Goal: Task Accomplishment & Management: Use online tool/utility

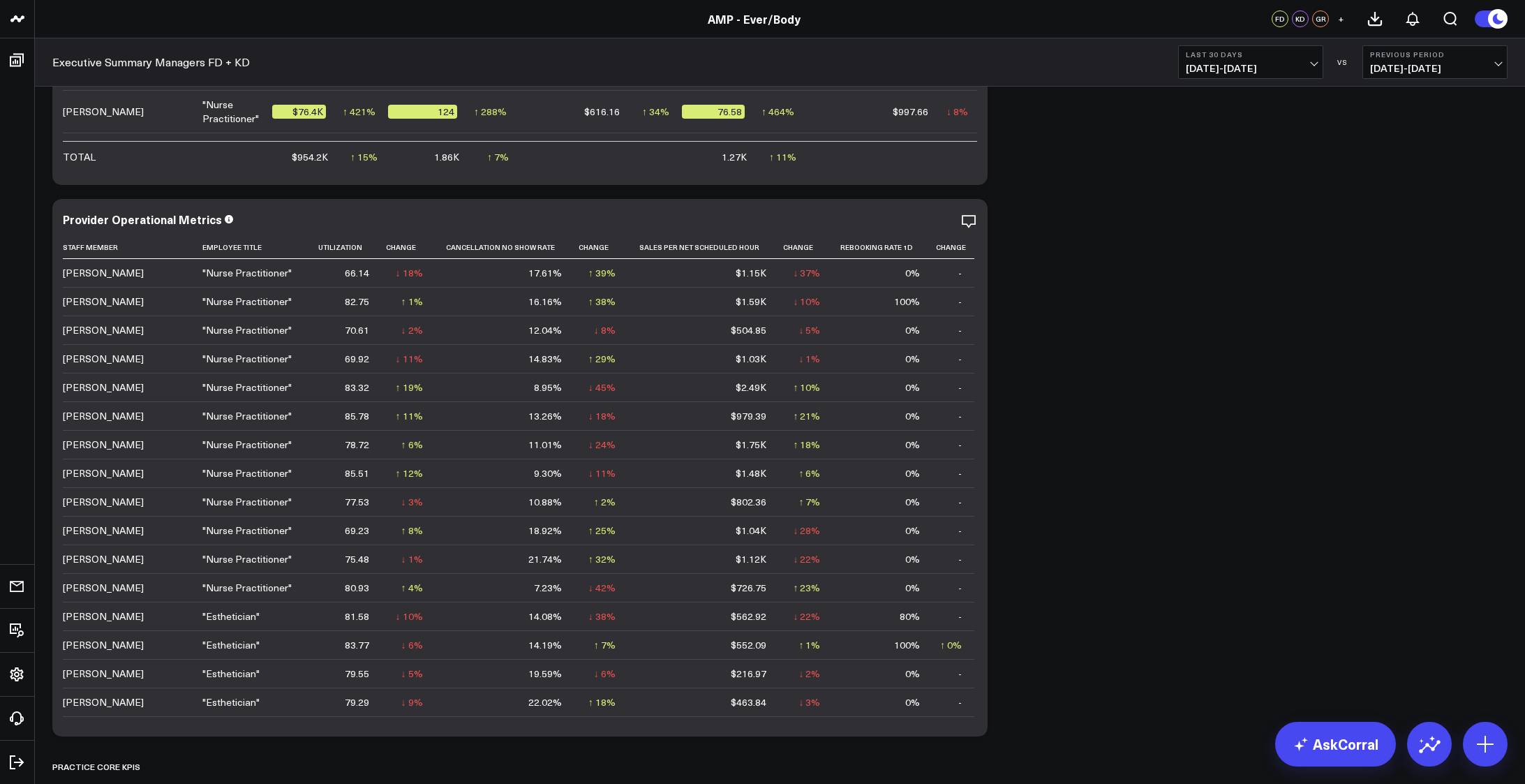
click at [915, 219] on icon "button" at bounding box center [921, 220] width 16 height 16
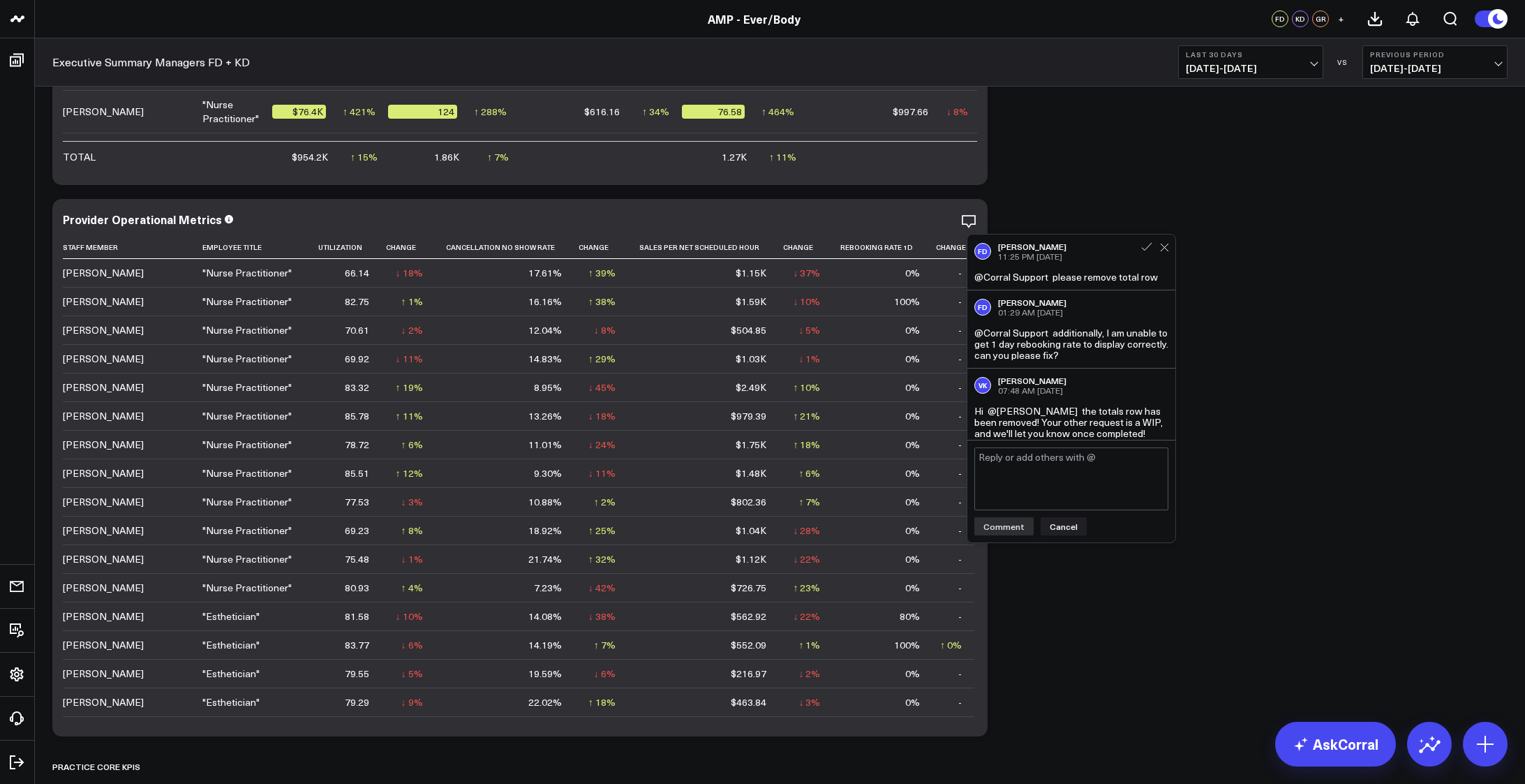
scroll to position [6, 0]
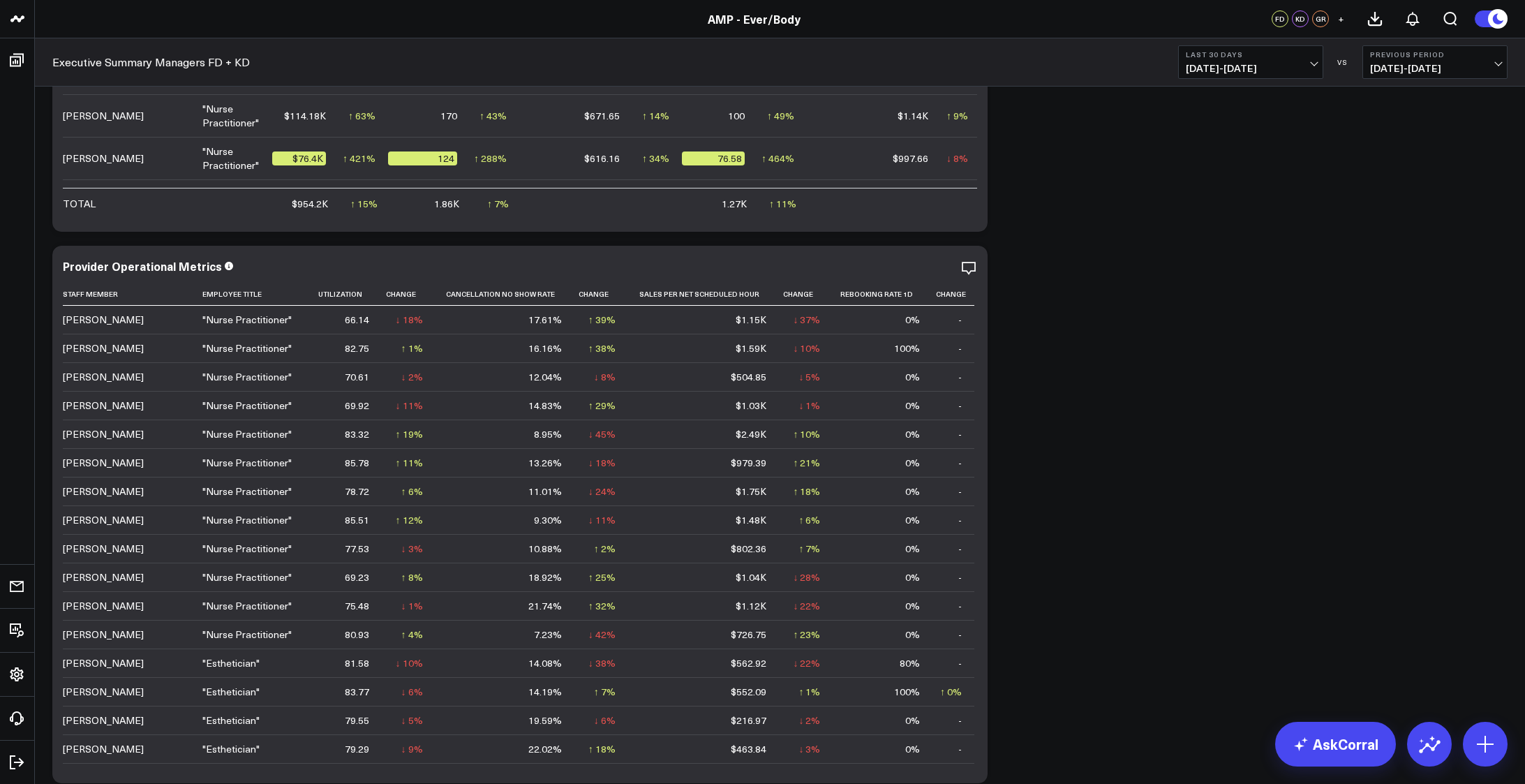
scroll to position [2536, 0]
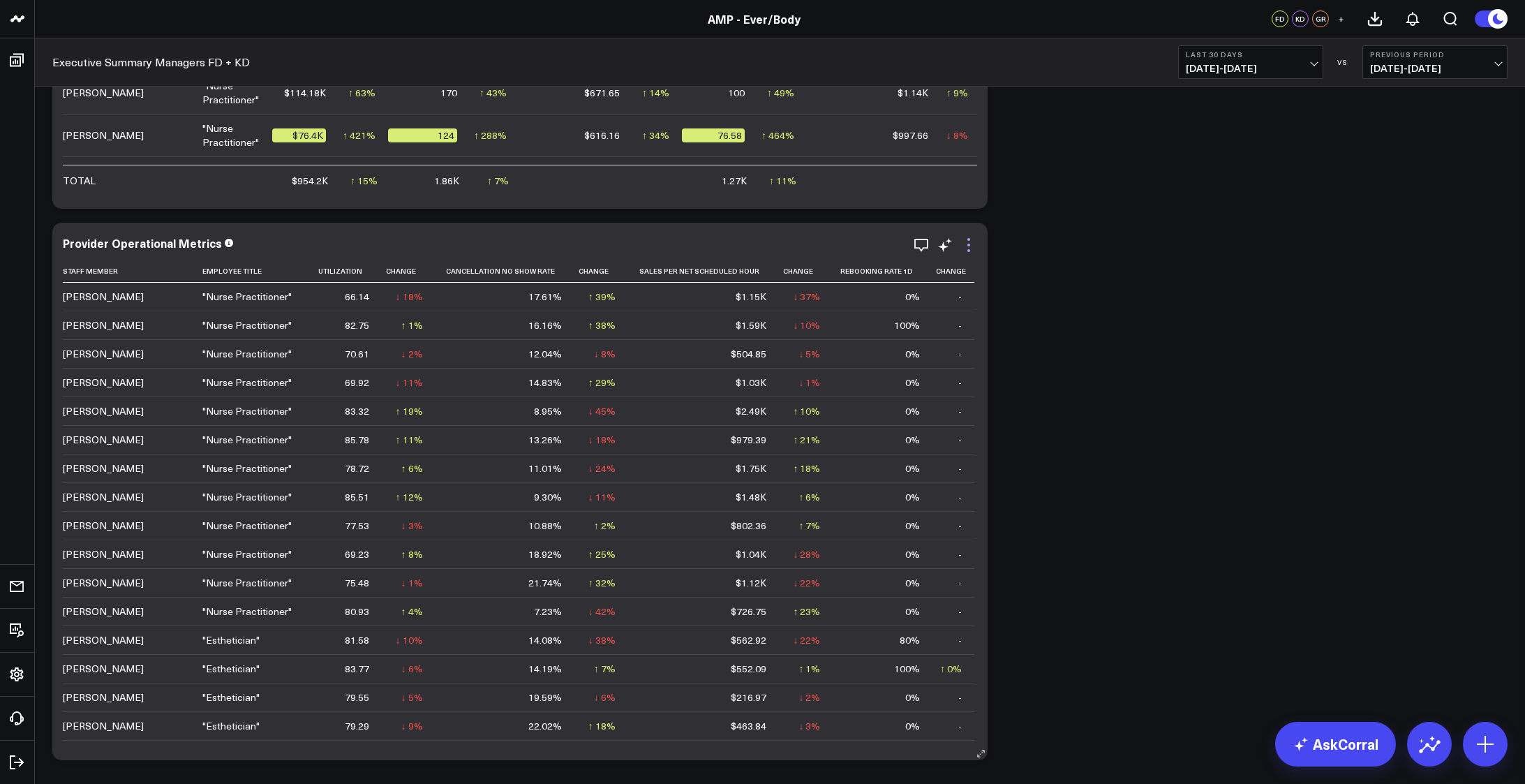
click at [969, 243] on icon at bounding box center [968, 245] width 16 height 16
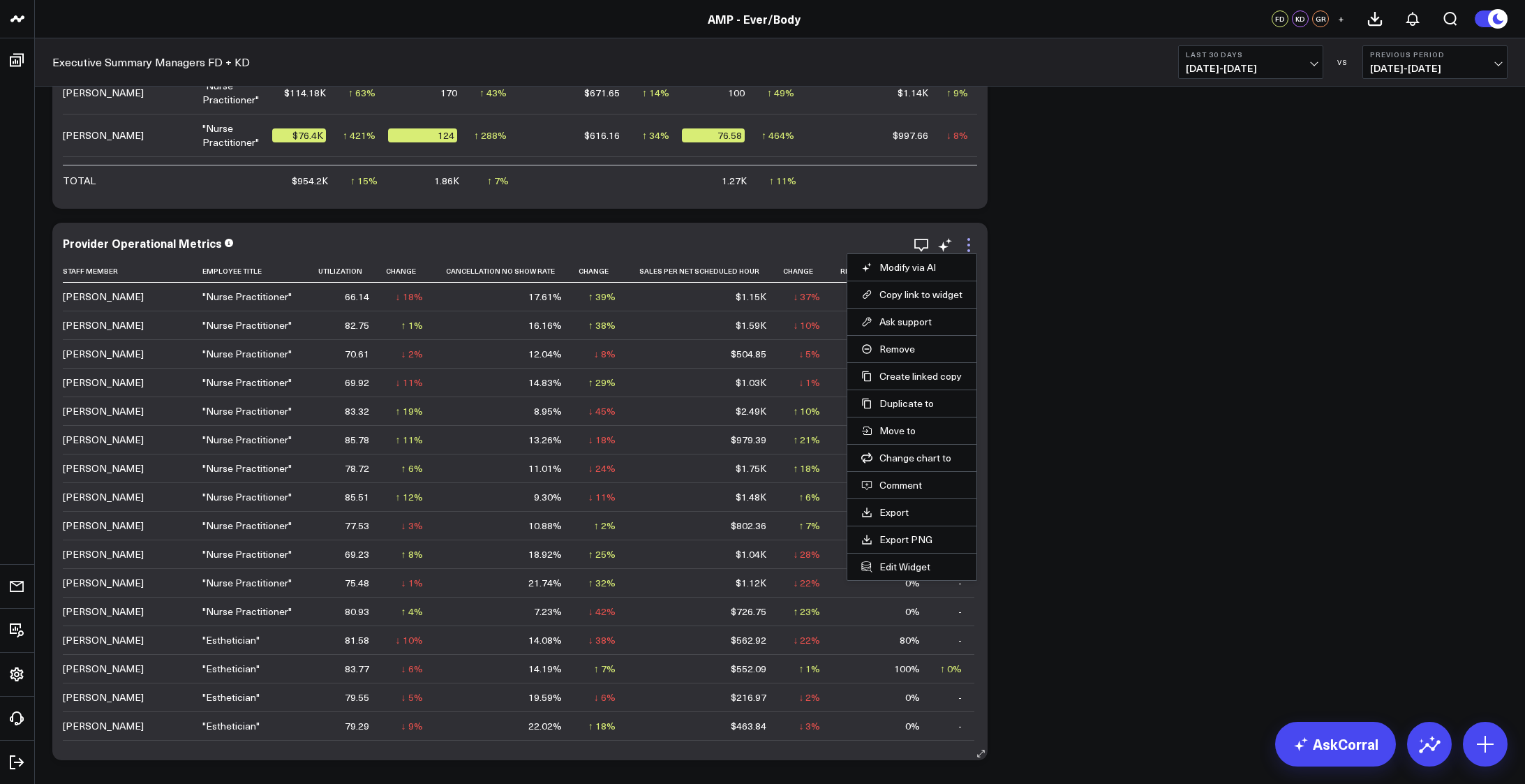
click at [972, 243] on icon at bounding box center [968, 245] width 16 height 16
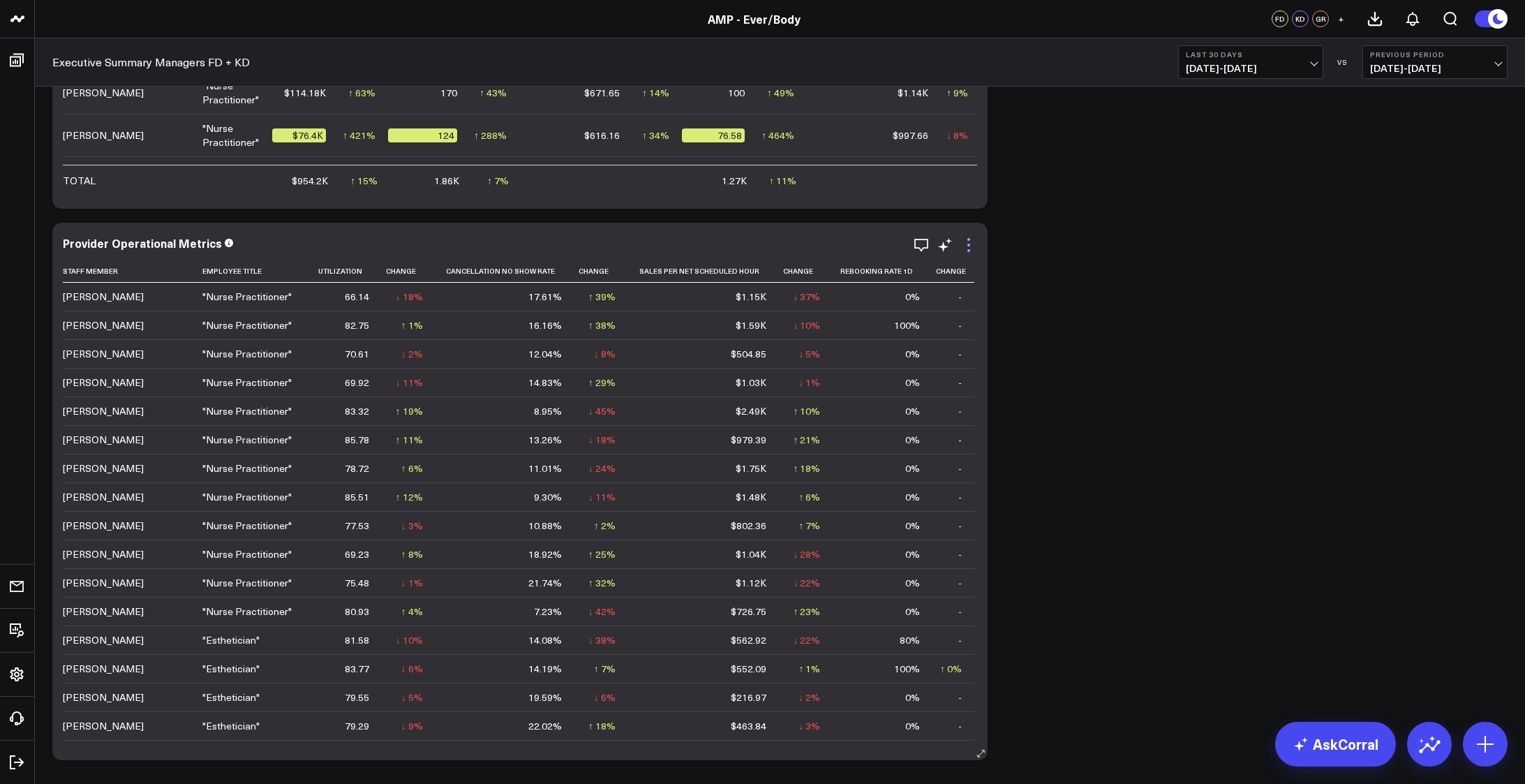
click at [972, 243] on icon at bounding box center [968, 245] width 16 height 16
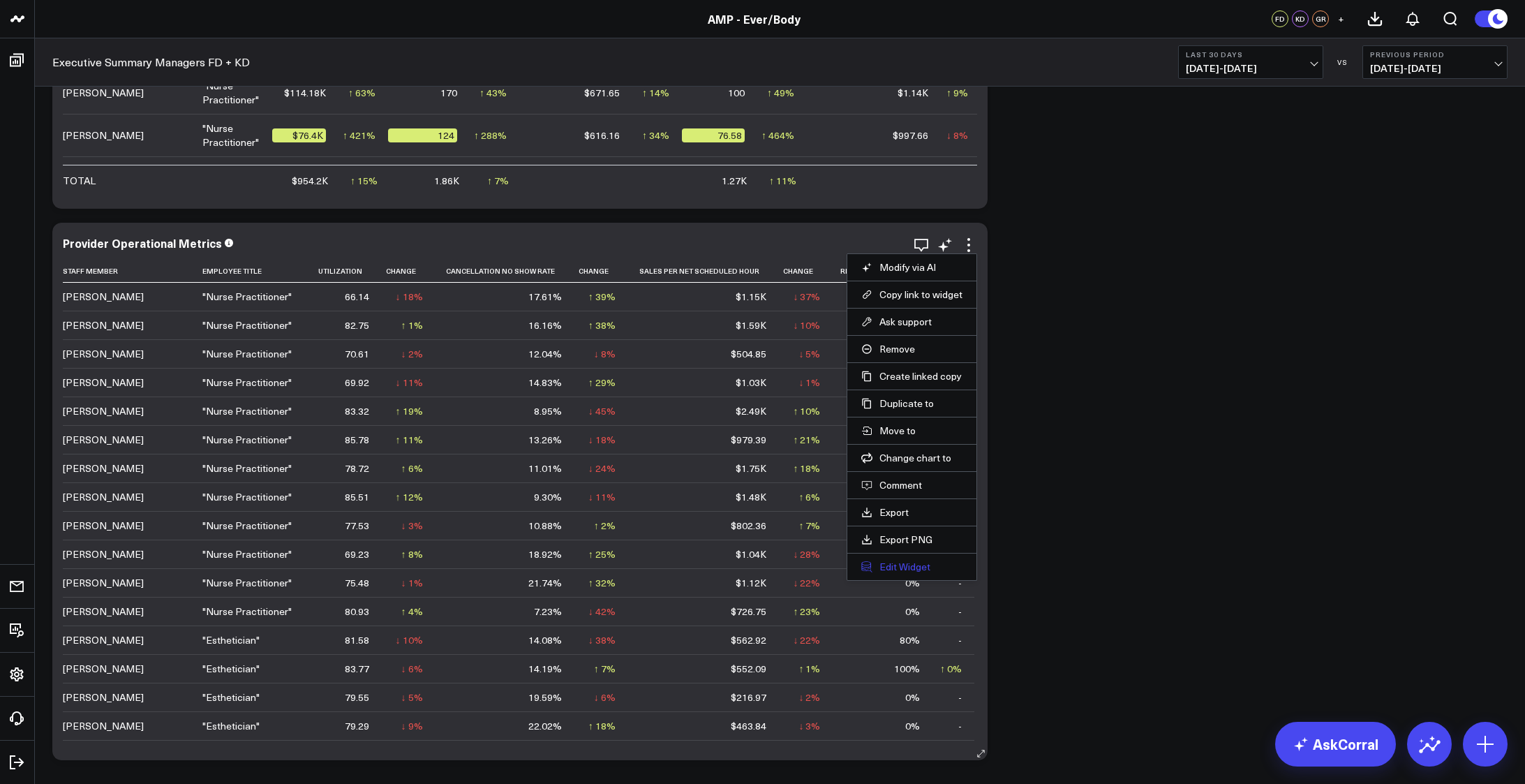
click at [921, 567] on button "Edit Widget" at bounding box center [912, 566] width 102 height 13
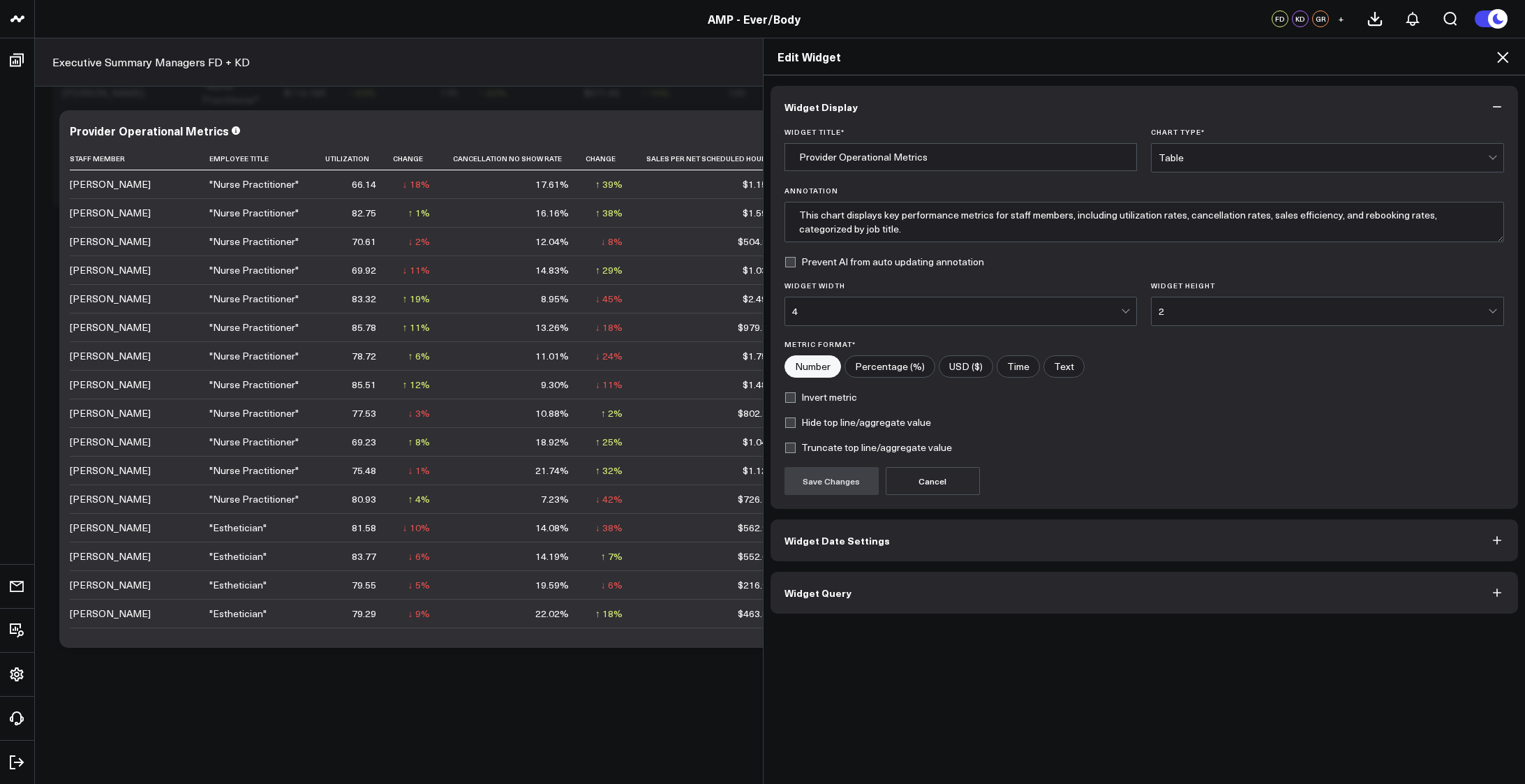
click at [924, 593] on button "Widget Query" at bounding box center [1145, 592] width 748 height 42
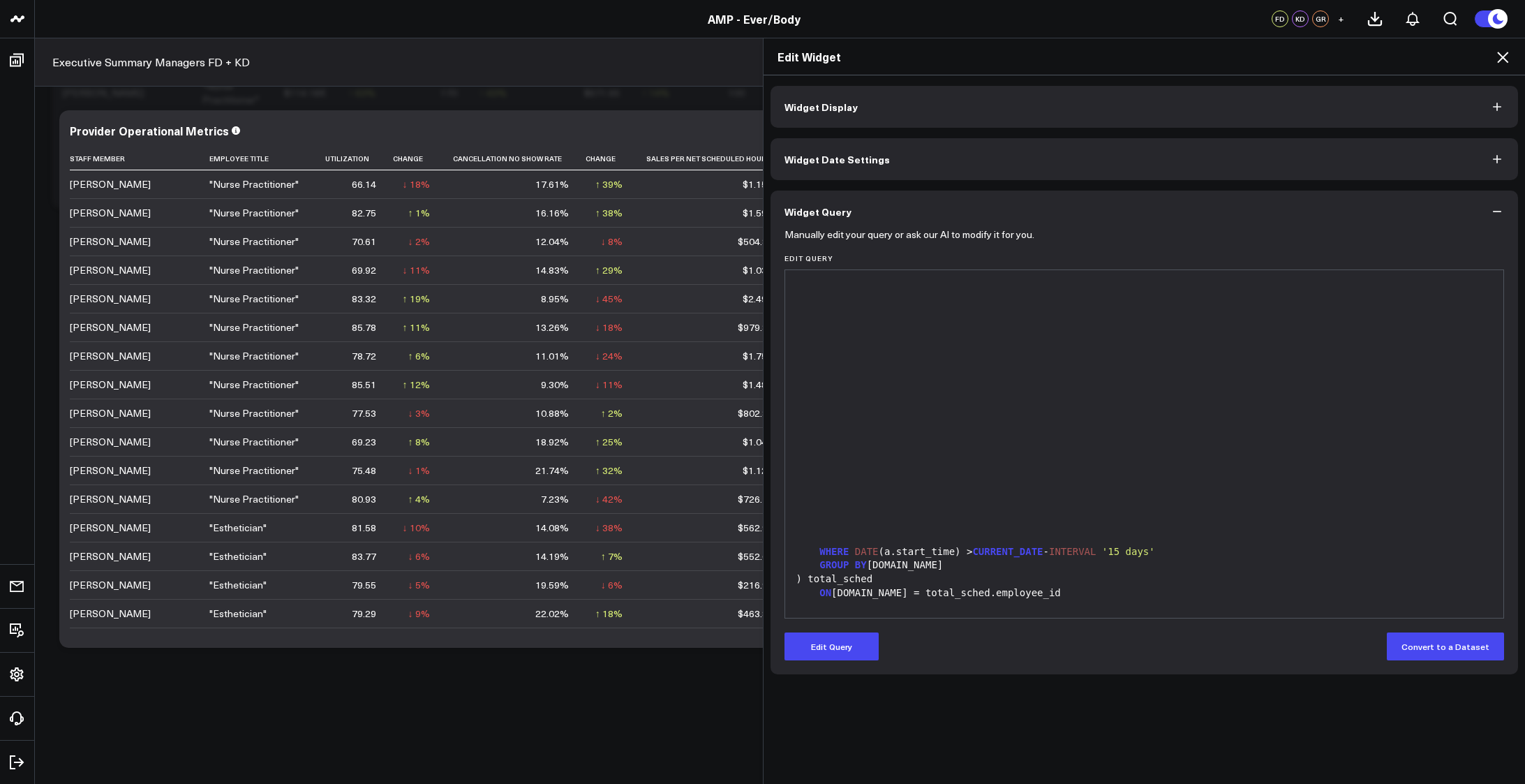
scroll to position [1395, 0]
